Goal: Find specific page/section: Find specific page/section

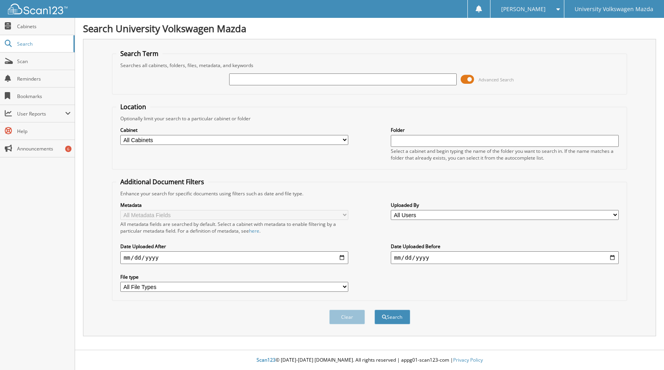
click at [405, 141] on input "text" at bounding box center [505, 141] width 228 height 12
type input "Julia Kay"
click at [391, 312] on button "Search" at bounding box center [392, 317] width 36 height 15
click at [402, 319] on button "Search" at bounding box center [392, 317] width 36 height 15
click at [358, 317] on button "Clear" at bounding box center [347, 317] width 36 height 15
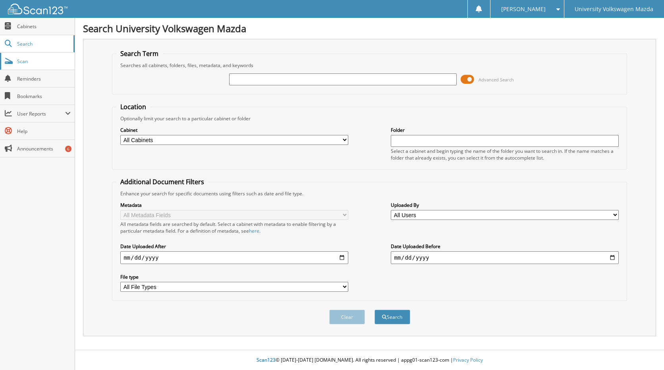
click at [37, 63] on span "Scan" at bounding box center [44, 61] width 54 height 7
click at [26, 24] on span "Cabinets" at bounding box center [44, 26] width 54 height 7
